Goal: Task Accomplishment & Management: Use online tool/utility

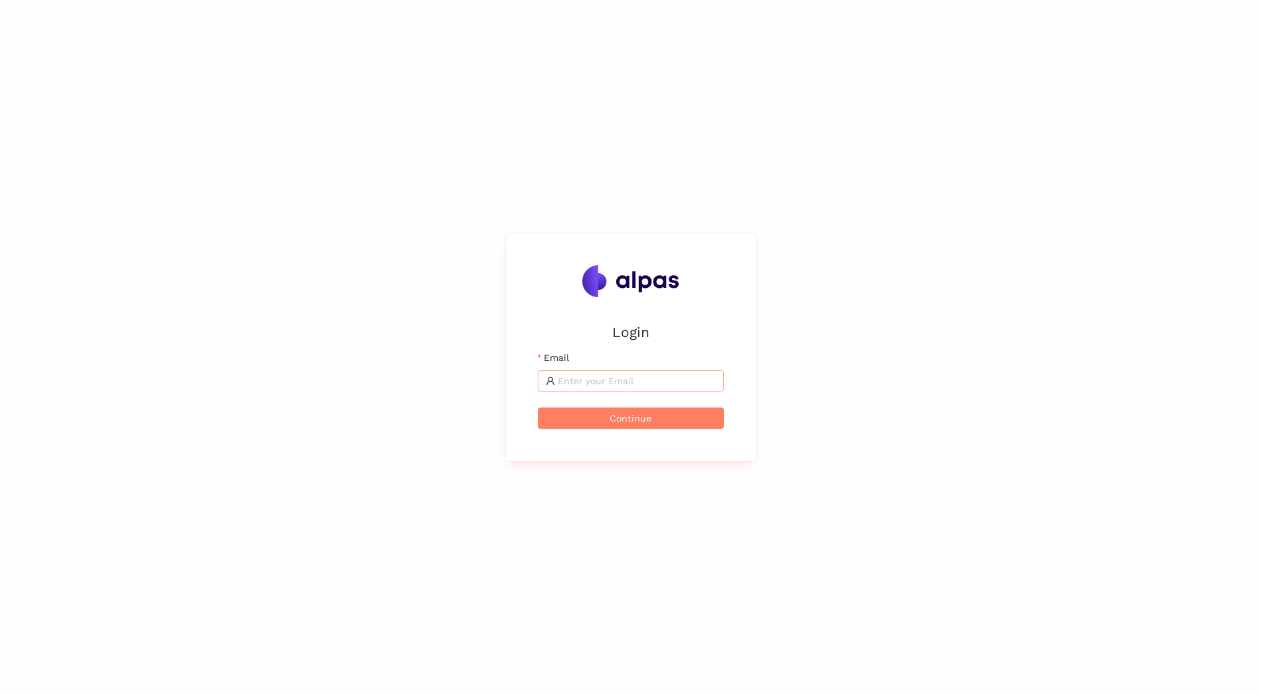
click at [618, 374] on input "Email" at bounding box center [636, 380] width 158 height 15
type input "tabea.rettenmund@sbb.ch"
click at [698, 425] on button "Continue" at bounding box center [631, 417] width 186 height 21
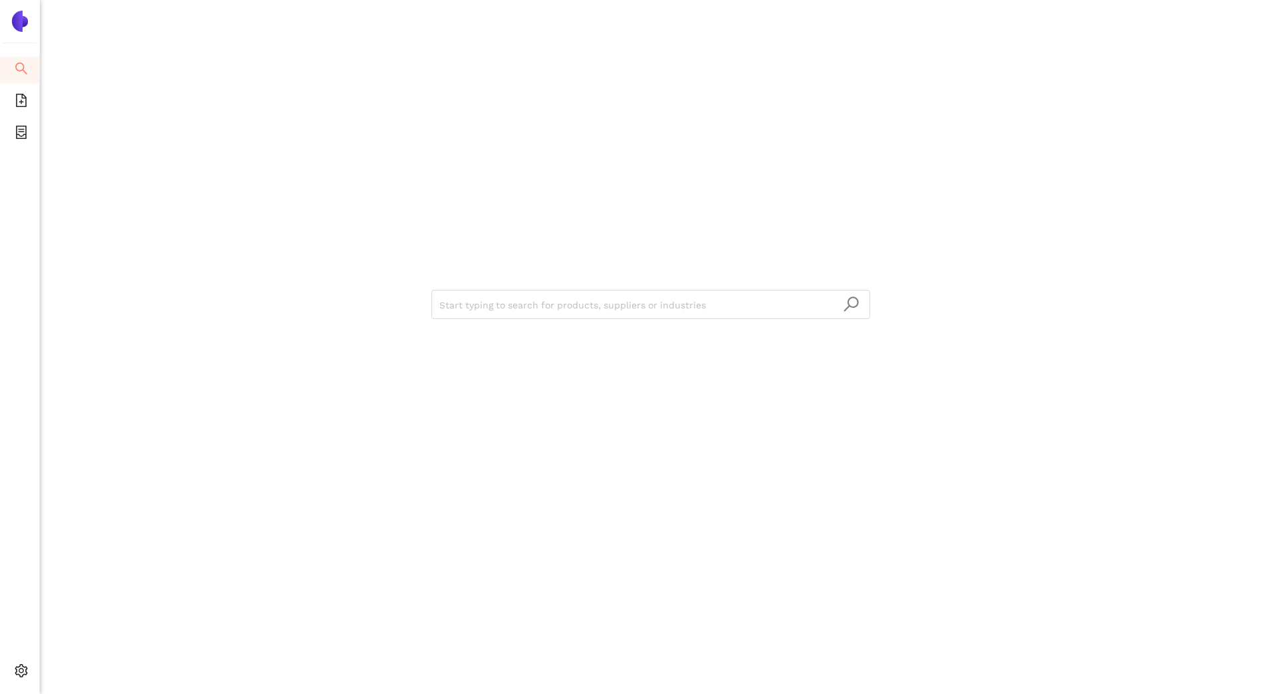
click at [17, 27] on img at bounding box center [19, 21] width 21 height 21
click at [38, 31] on div at bounding box center [20, 16] width 40 height 32
click at [23, 29] on img at bounding box center [19, 21] width 21 height 21
drag, startPoint x: 23, startPoint y: 103, endPoint x: 29, endPoint y: 146, distance: 43.7
click at [23, 106] on icon "file-add" at bounding box center [21, 100] width 11 height 13
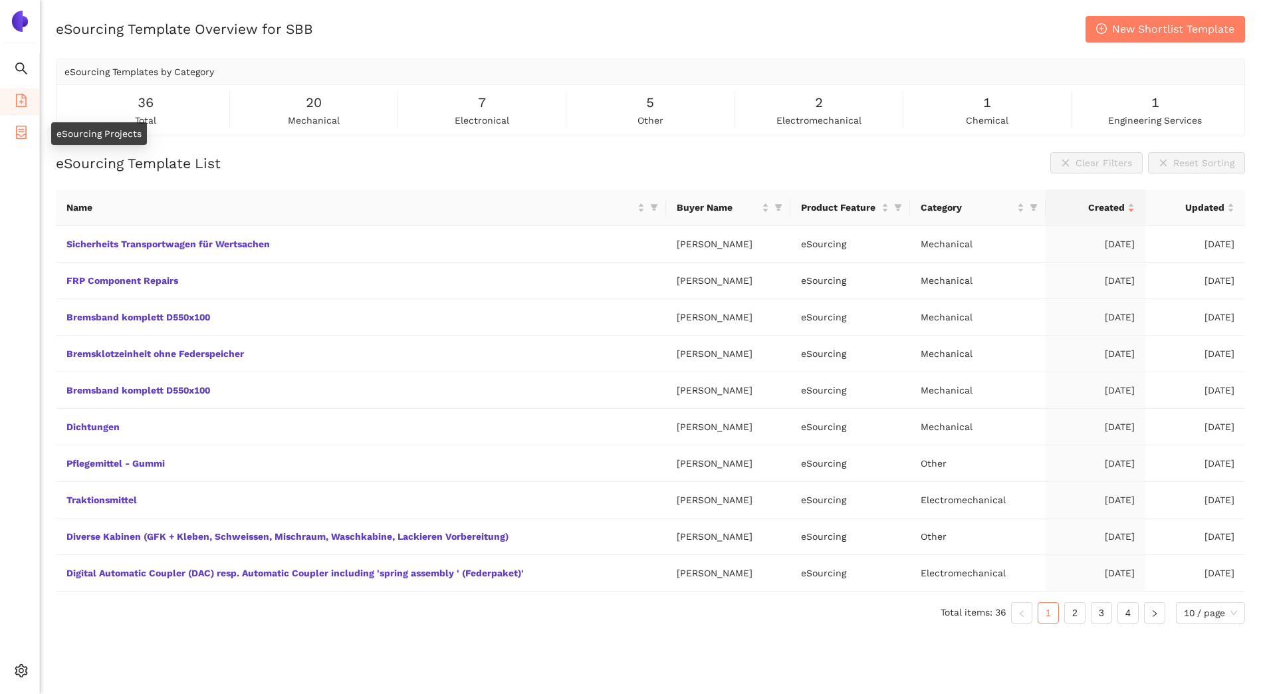
click at [21, 130] on icon "container" at bounding box center [21, 132] width 13 height 13
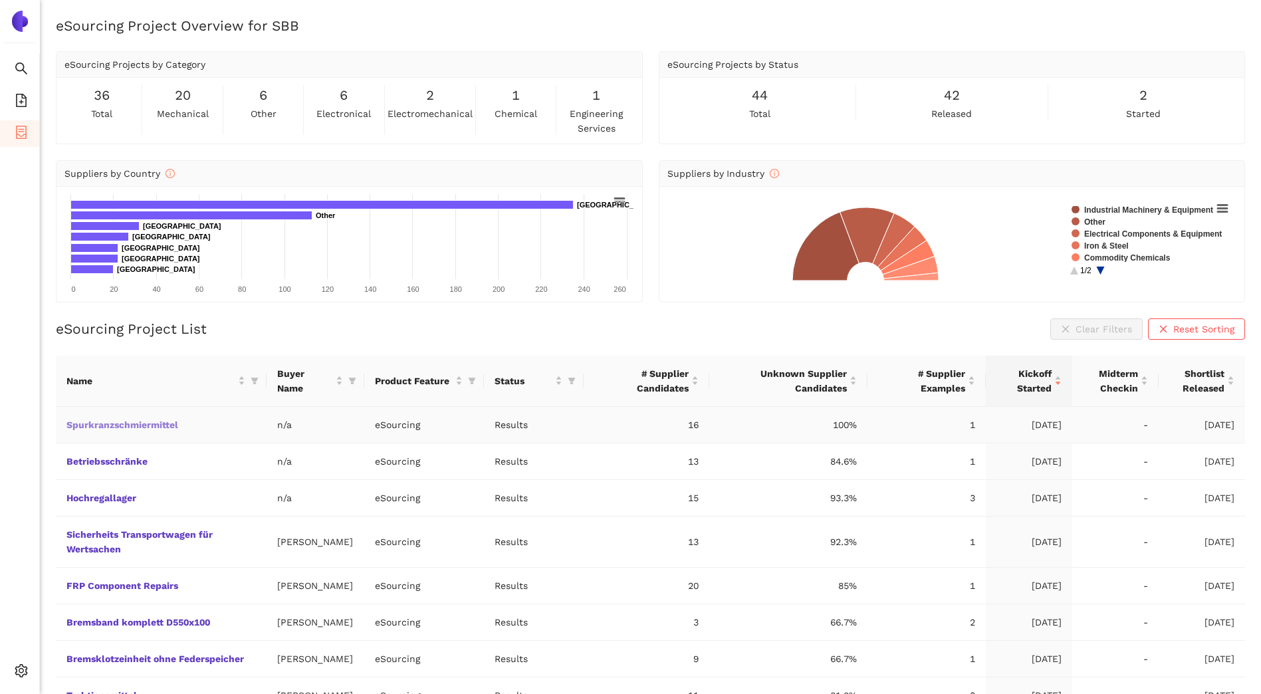
click at [0, 0] on link "Spurkranzschmiermittel" at bounding box center [0, 0] width 0 height 0
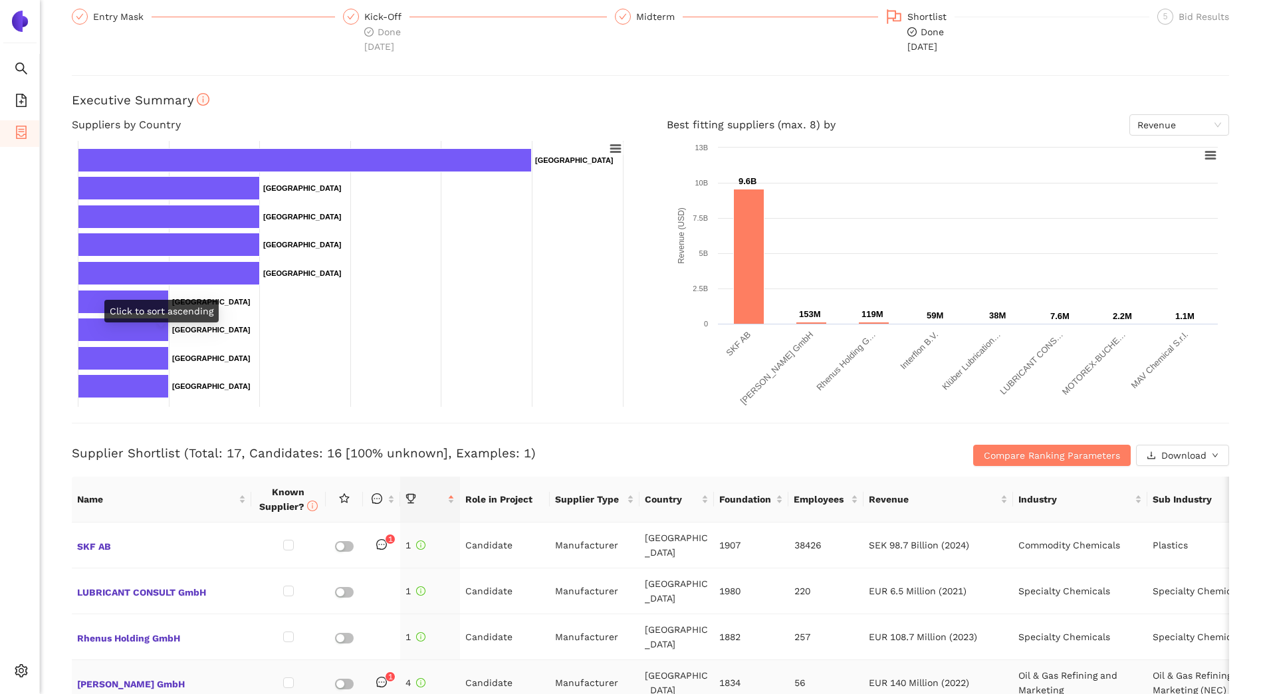
scroll to position [332, 0]
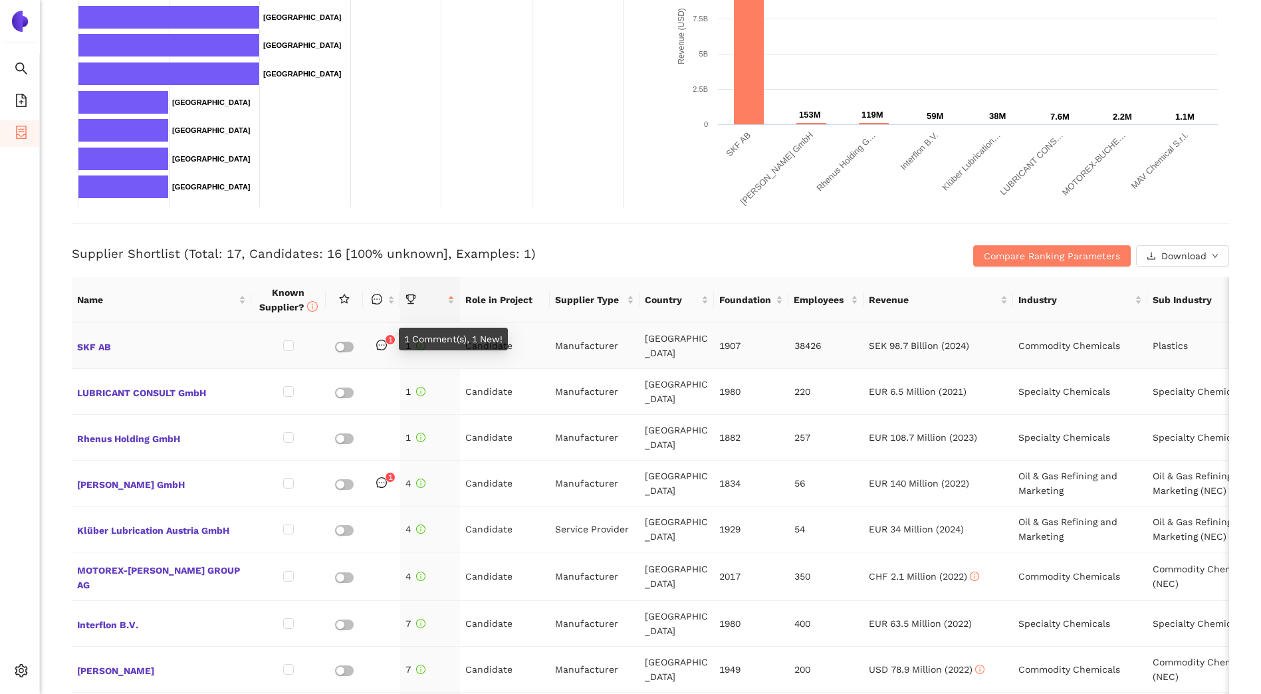
click at [393, 332] on div "1 Comment(s), 1 New!" at bounding box center [448, 339] width 118 height 23
click at [389, 334] on div "1 Comment(s), 1 New!" at bounding box center [448, 339] width 118 height 23
click at [383, 343] on icon "message" at bounding box center [381, 345] width 11 height 11
click at [98, 347] on span "SKF AB" at bounding box center [161, 345] width 169 height 17
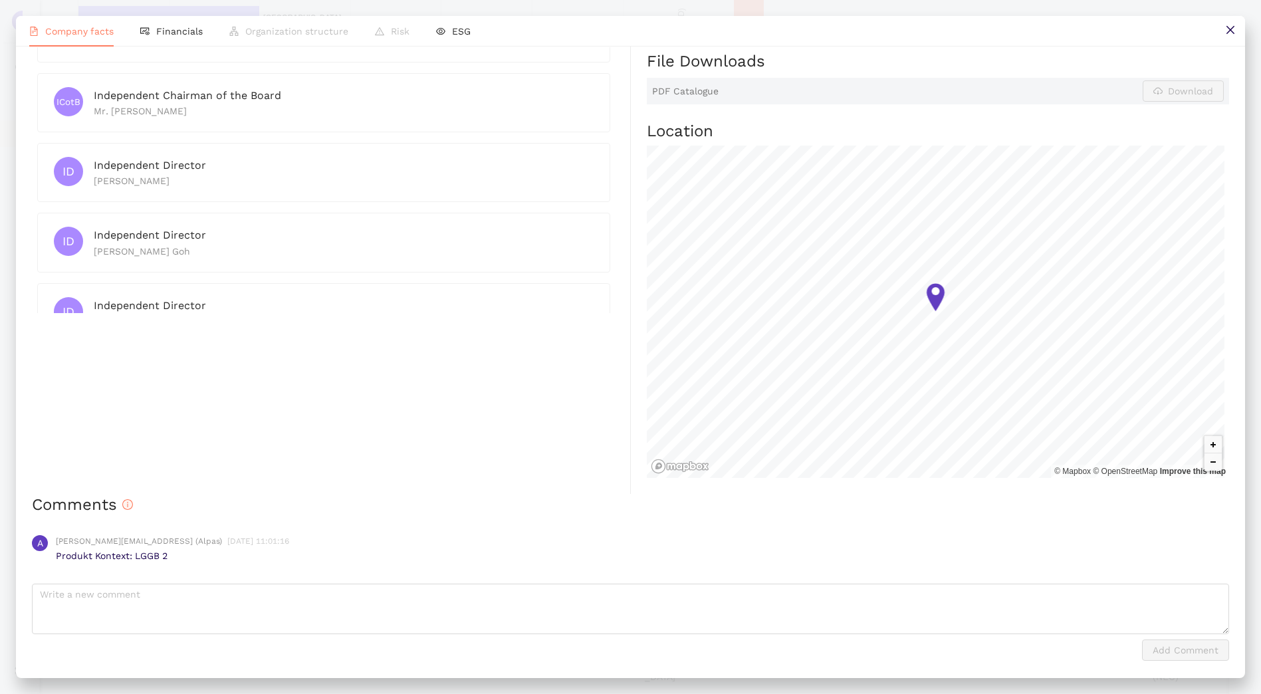
scroll to position [591, 0]
drag, startPoint x: 171, startPoint y: 559, endPoint x: 54, endPoint y: 557, distance: 117.6
click at [54, 557] on div "A [PERSON_NAME][EMAIL_ADDRESS] (Alpas) [DATE] 11:01:16 Produkt Kontext: LGGB 2" at bounding box center [630, 548] width 1197 height 49
drag, startPoint x: 54, startPoint y: 557, endPoint x: 243, endPoint y: 572, distance: 189.3
click at [243, 572] on div "A [PERSON_NAME][EMAIL_ADDRESS] (Alpas) [DATE] 11:01:16 Produkt Kontext: LGGB 2" at bounding box center [630, 548] width 1197 height 49
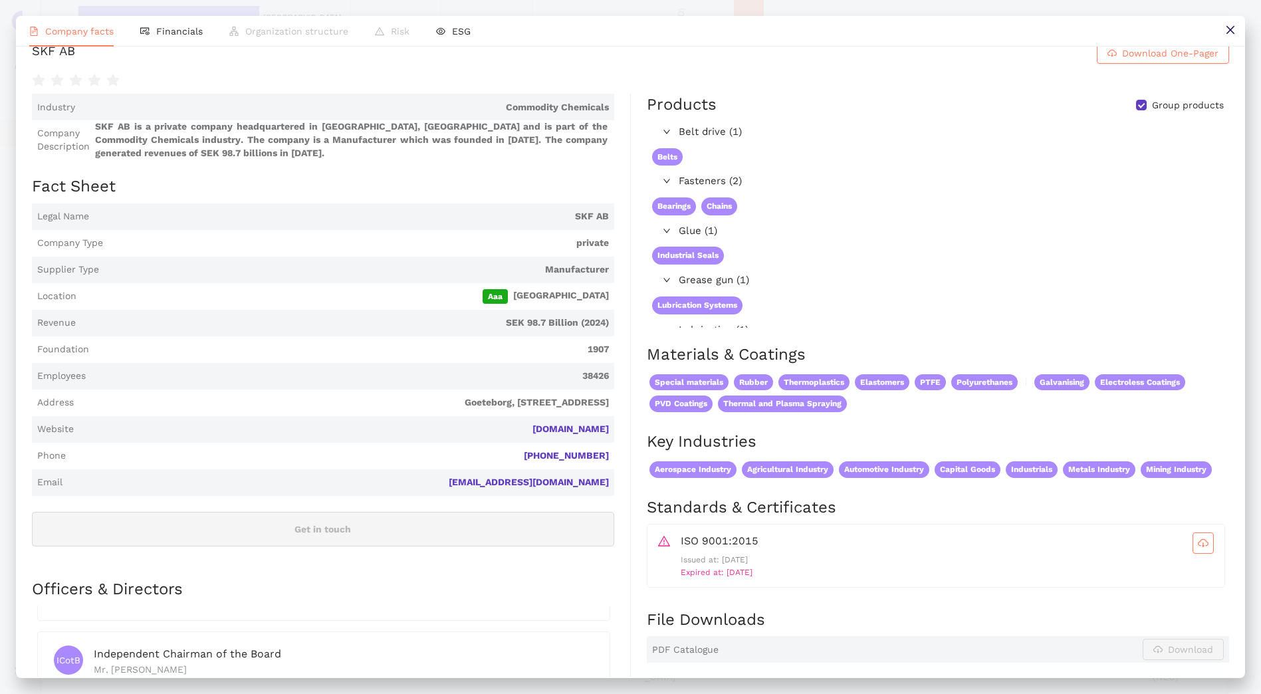
scroll to position [0, 0]
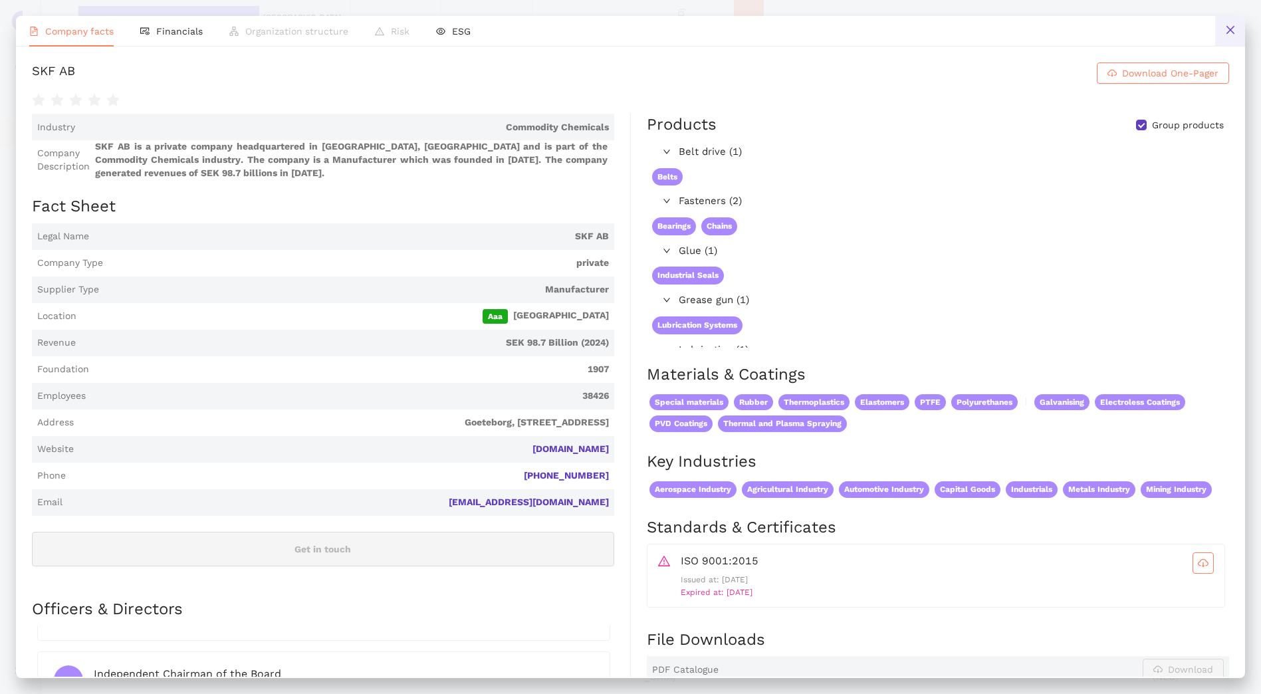
click at [1227, 29] on icon "close" at bounding box center [1230, 30] width 11 height 11
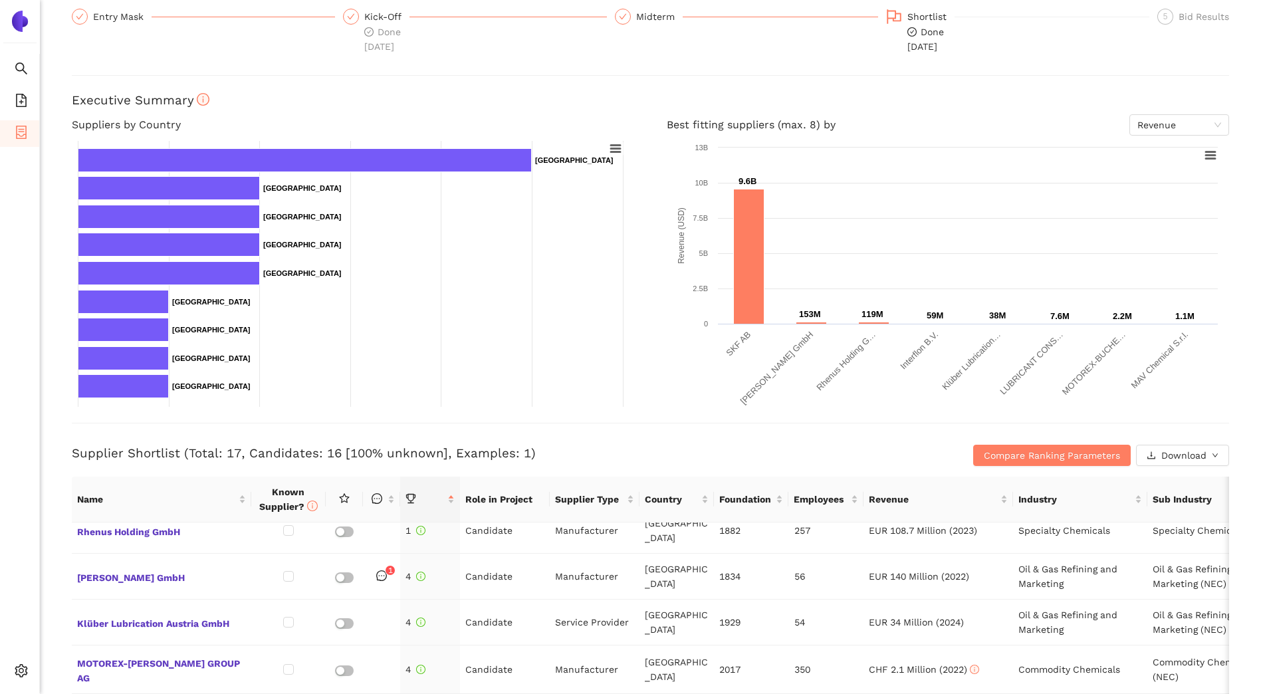
scroll to position [65, 0]
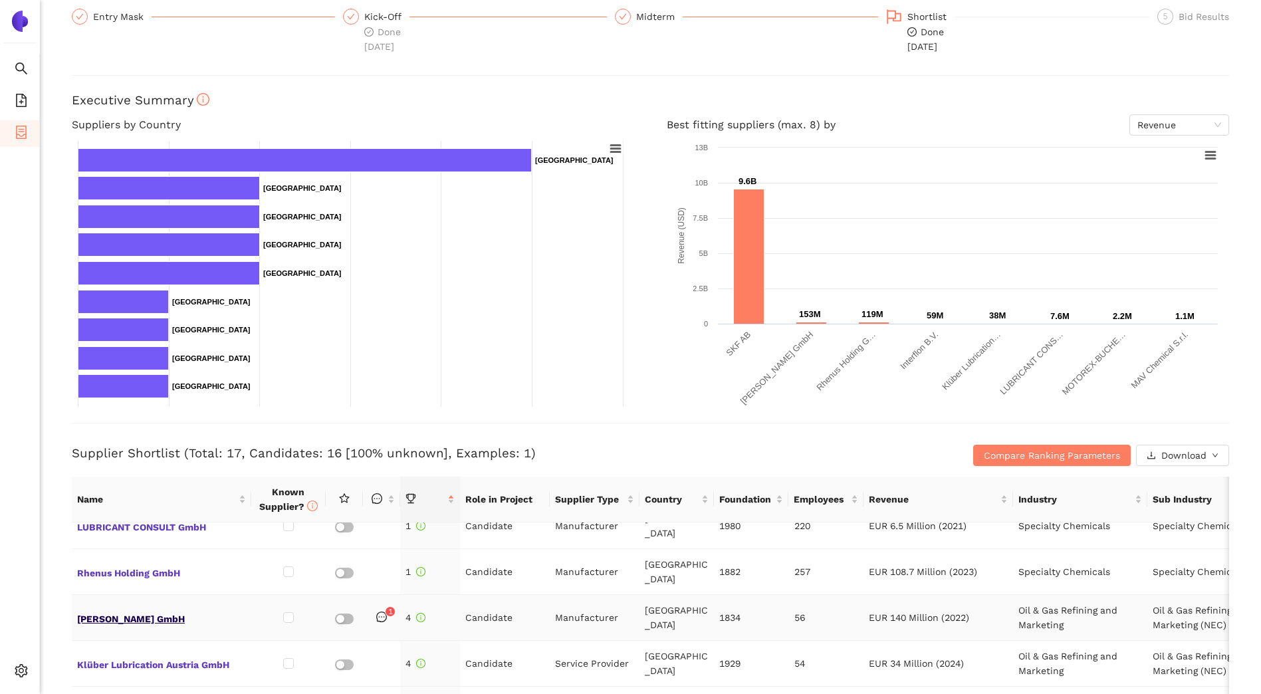
click at [100, 609] on span "[PERSON_NAME] GmbH" at bounding box center [161, 617] width 169 height 17
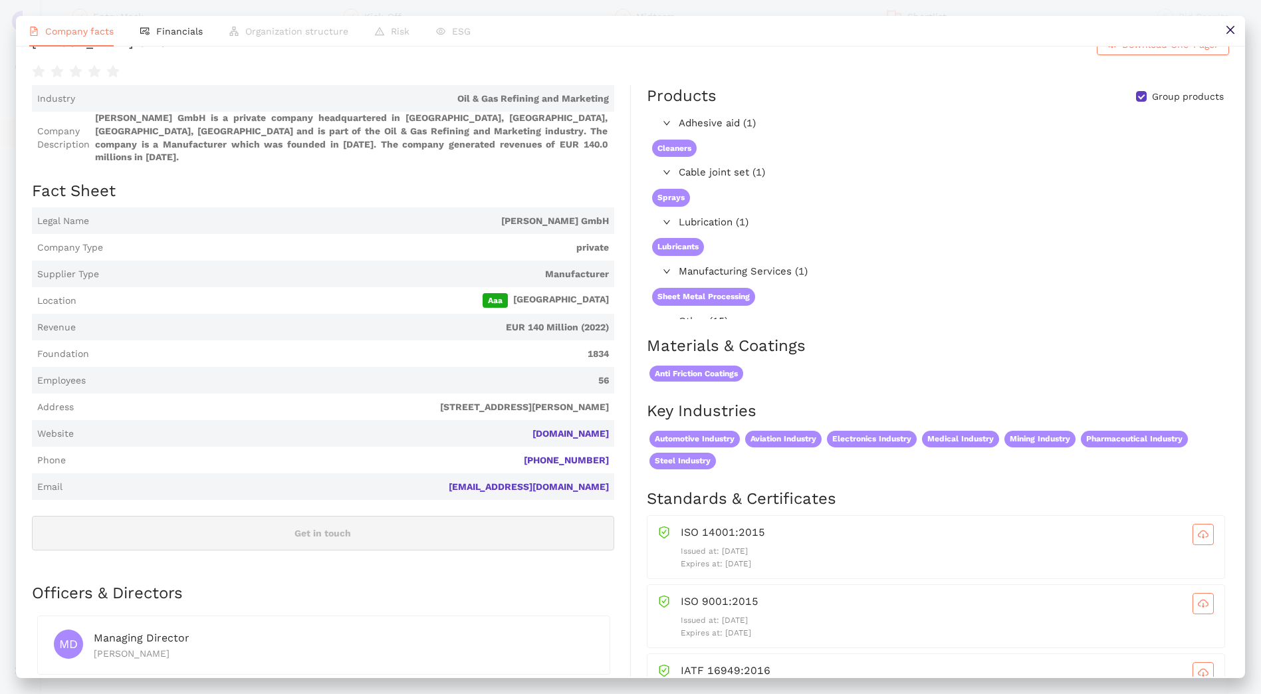
scroll to position [0, 0]
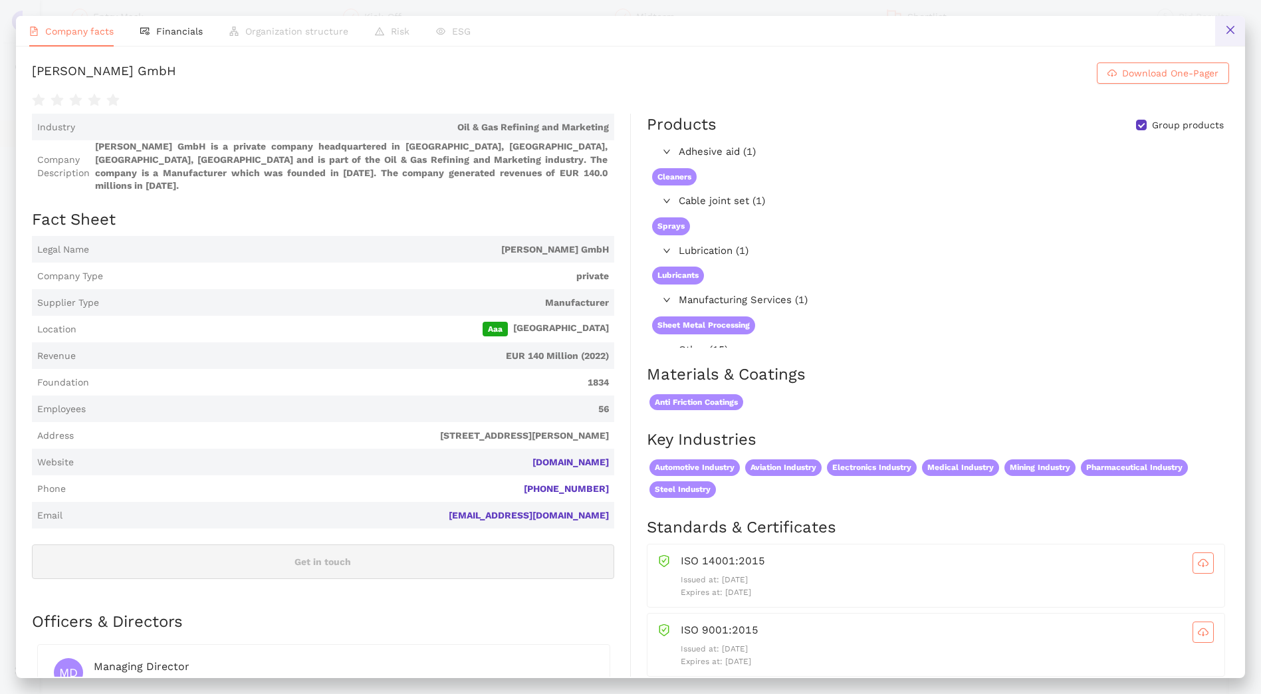
click at [1231, 32] on icon "close" at bounding box center [1230, 30] width 11 height 11
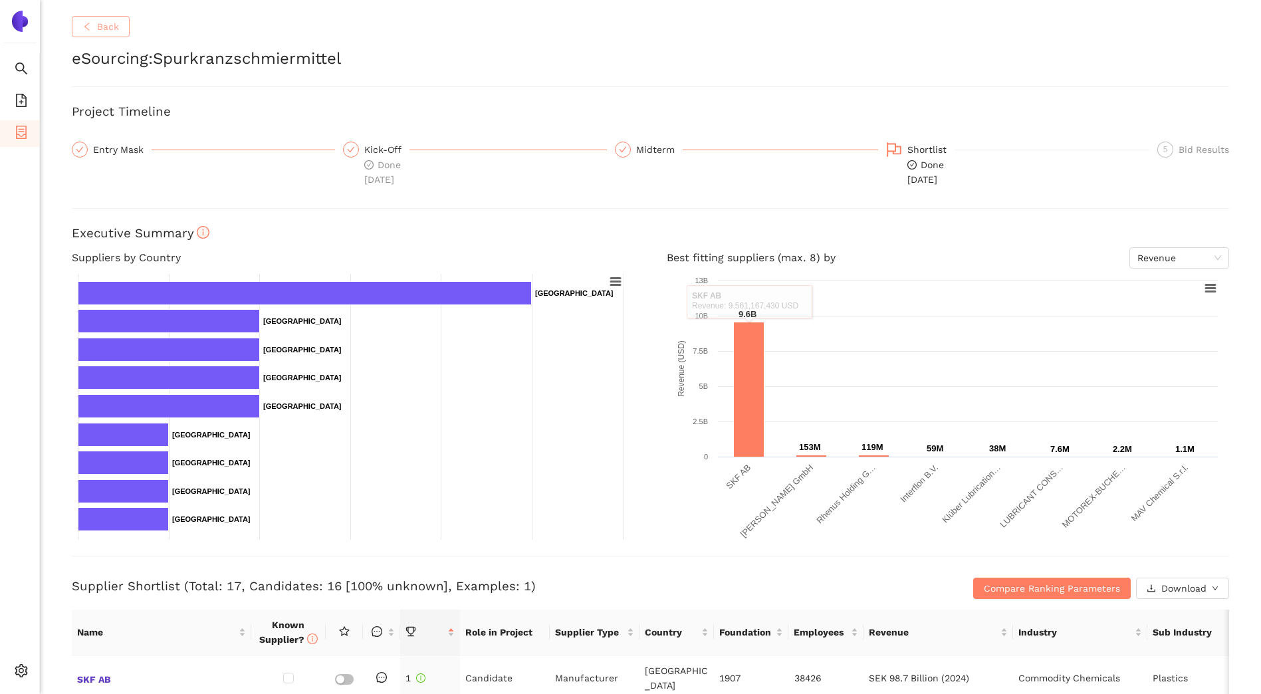
click at [98, 22] on span "Back" at bounding box center [108, 26] width 22 height 15
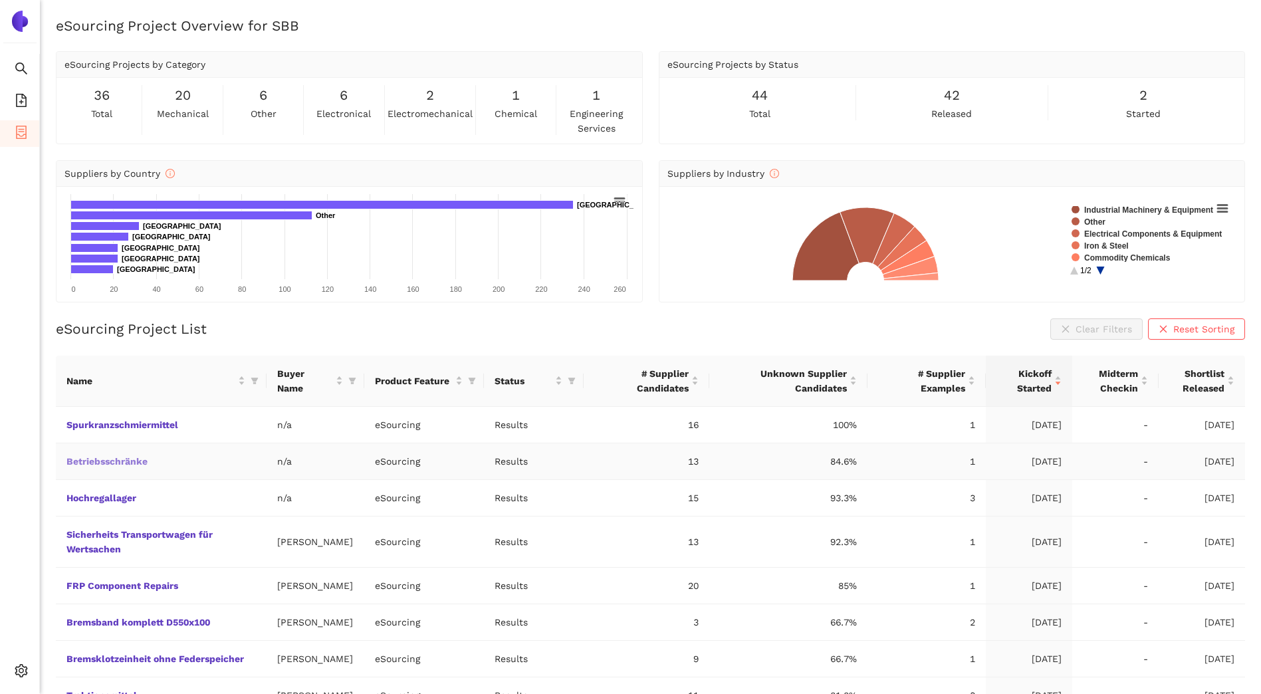
click at [0, 0] on link "Betriebsschränke" at bounding box center [0, 0] width 0 height 0
